Goal: Obtain resource: Obtain resource

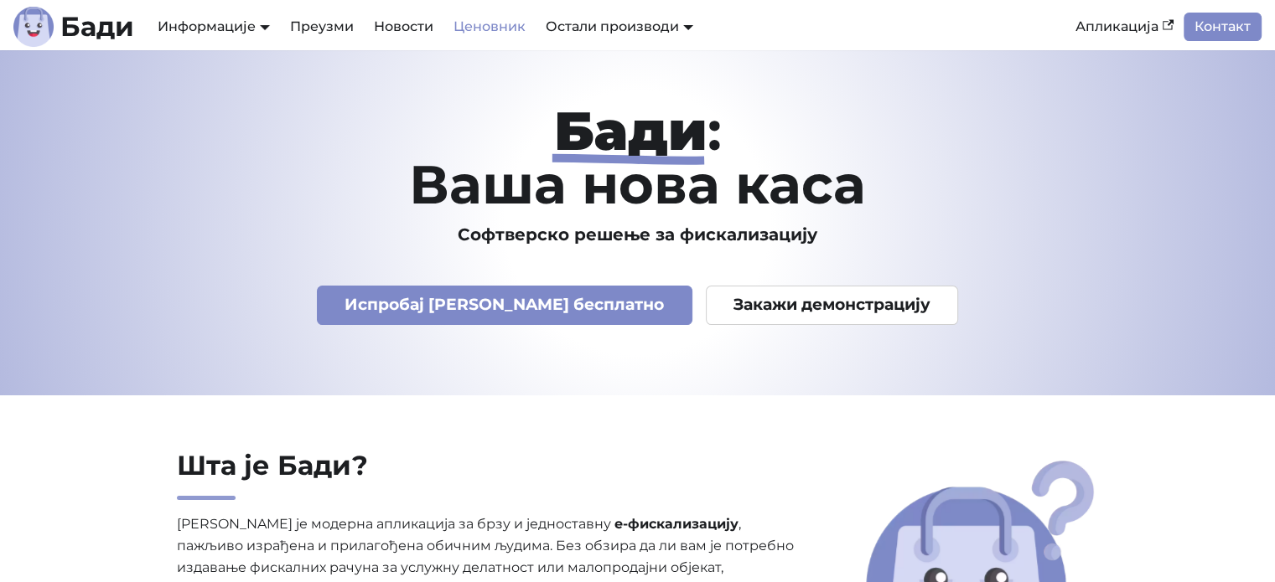
click at [499, 34] on link "Ценовник" at bounding box center [489, 27] width 92 height 28
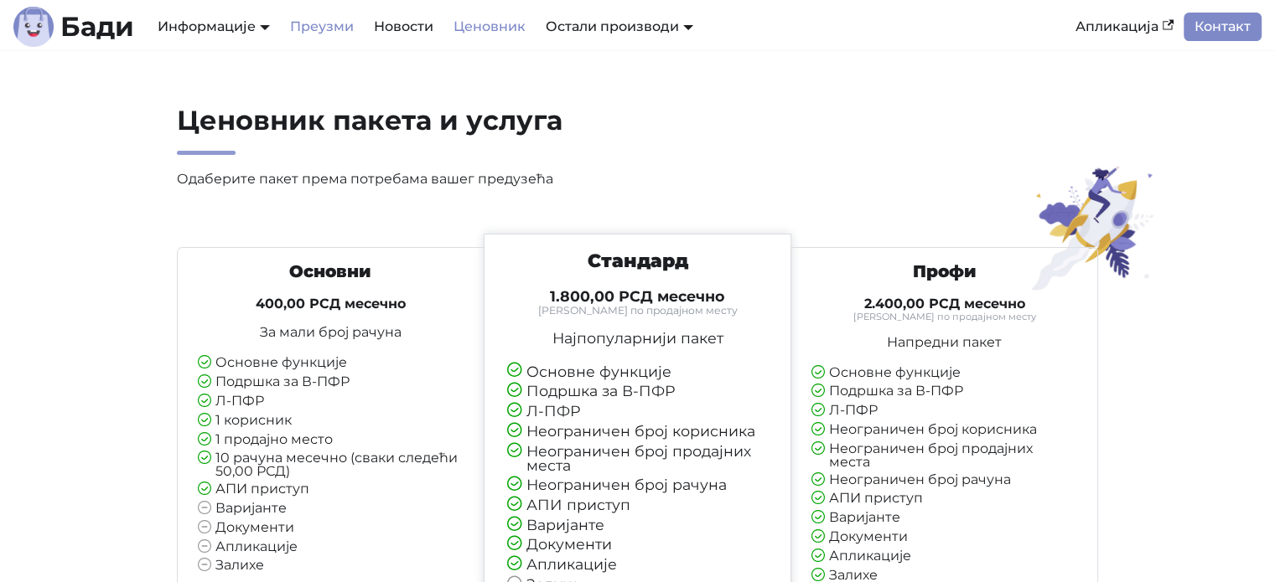
click at [292, 23] on link "Преузми" at bounding box center [322, 27] width 84 height 28
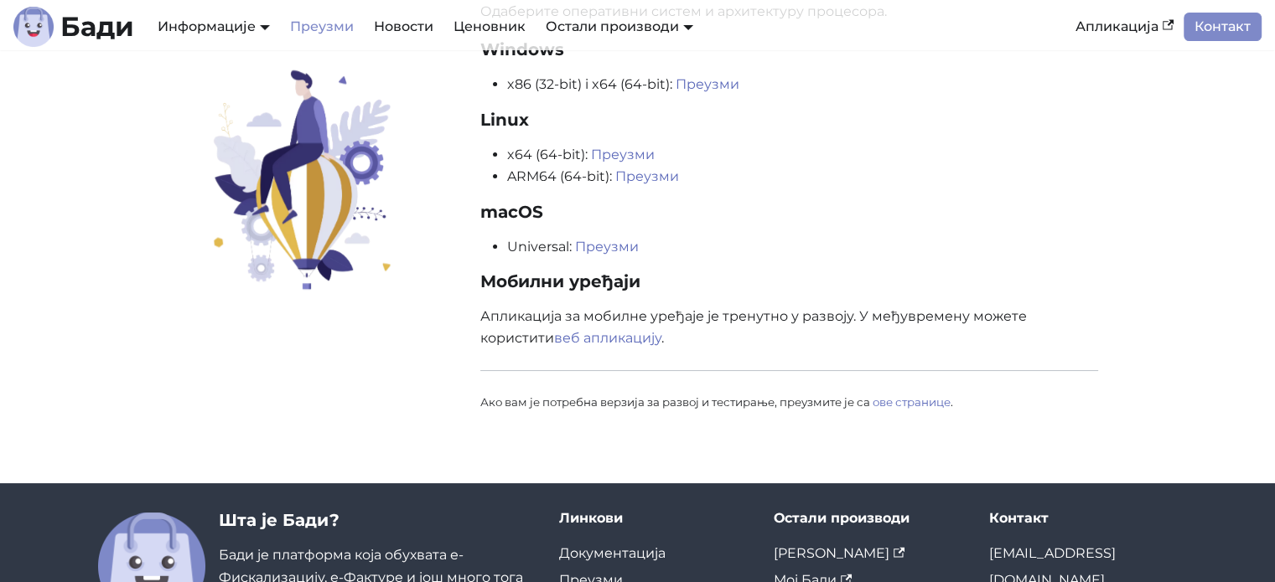
scroll to position [84, 0]
